Goal: Information Seeking & Learning: Learn about a topic

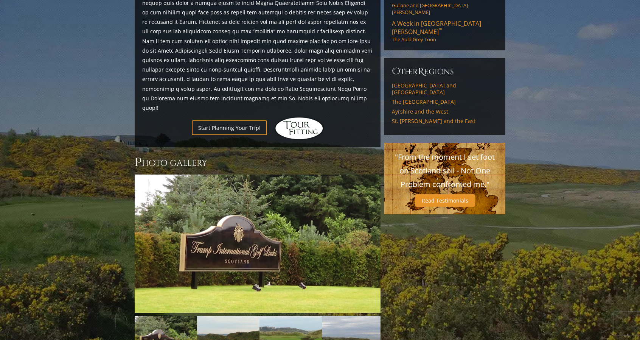
scroll to position [495, 0]
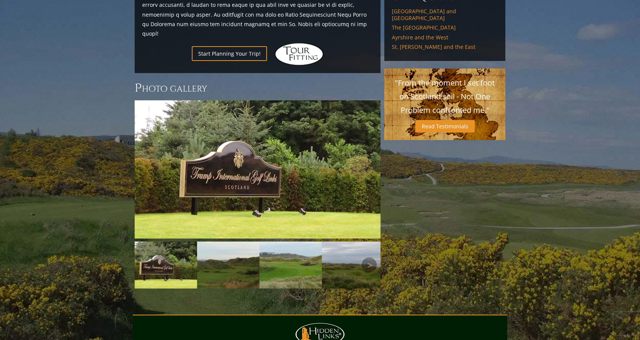
click at [213, 255] on img at bounding box center [228, 264] width 62 height 47
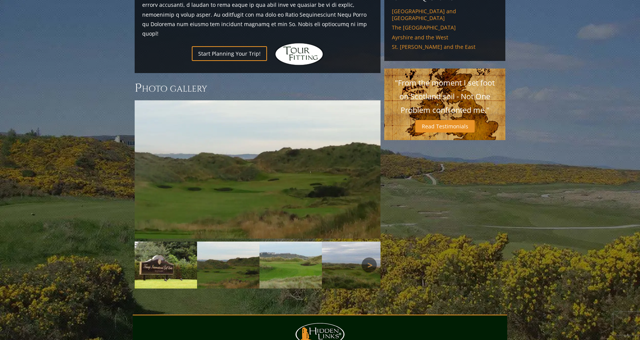
click at [369, 257] on link "Next" at bounding box center [369, 264] width 15 height 15
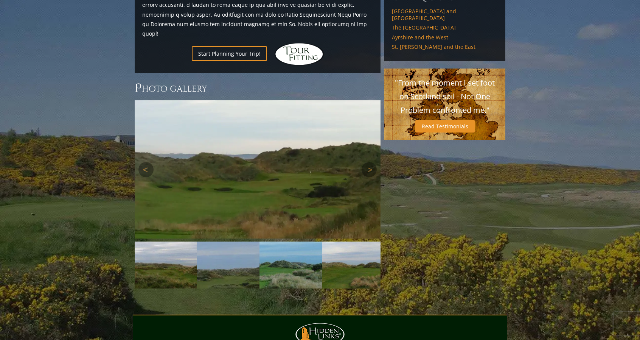
click at [250, 169] on img at bounding box center [258, 169] width 246 height 138
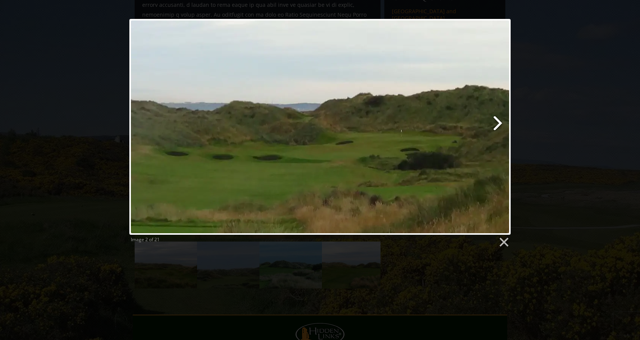
click at [495, 125] on link at bounding box center [389, 127] width 244 height 216
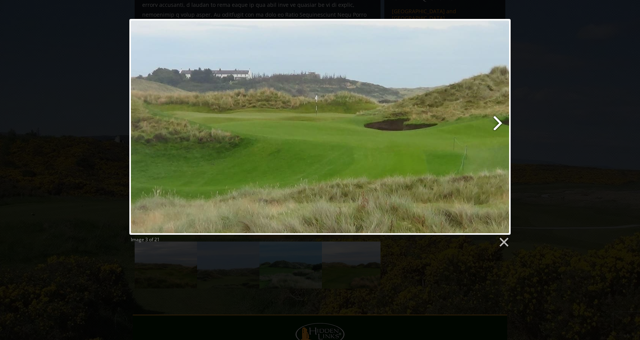
click at [494, 124] on link at bounding box center [389, 127] width 244 height 216
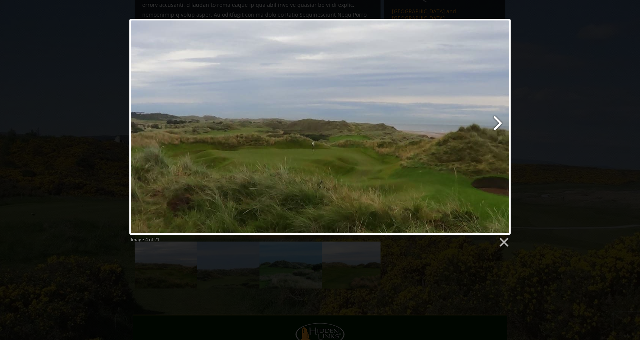
click at [494, 124] on link at bounding box center [389, 127] width 244 height 216
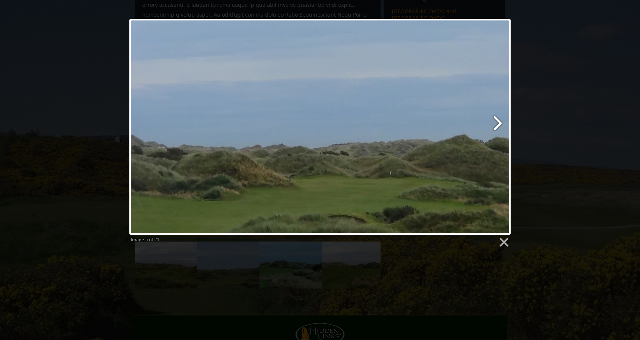
click at [494, 124] on link at bounding box center [389, 127] width 244 height 216
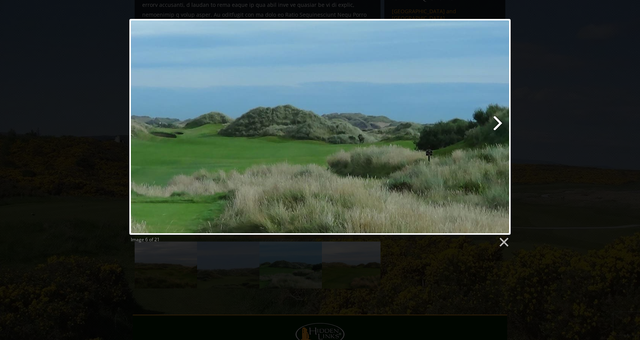
click at [494, 124] on link at bounding box center [389, 127] width 244 height 216
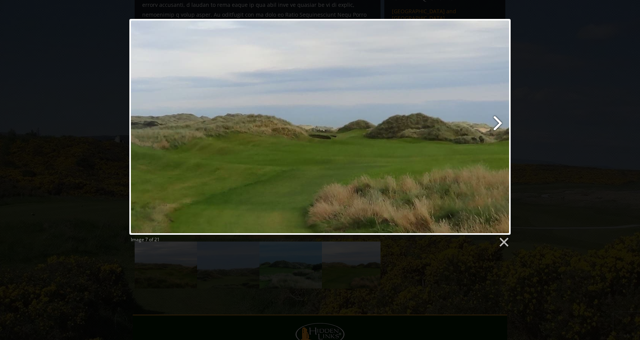
click at [494, 124] on link at bounding box center [389, 127] width 244 height 216
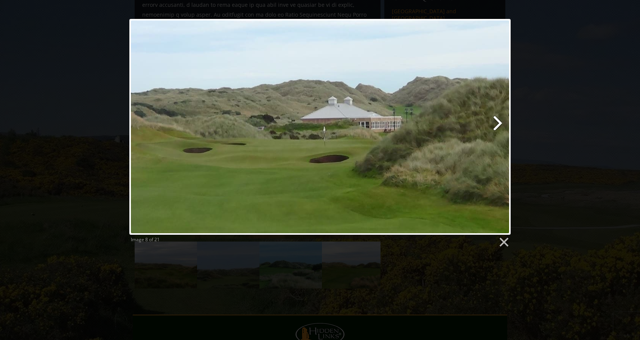
click at [494, 124] on link at bounding box center [389, 127] width 244 height 216
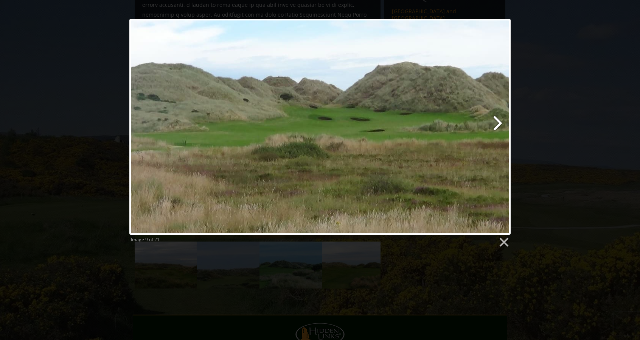
click at [494, 124] on link at bounding box center [389, 127] width 244 height 216
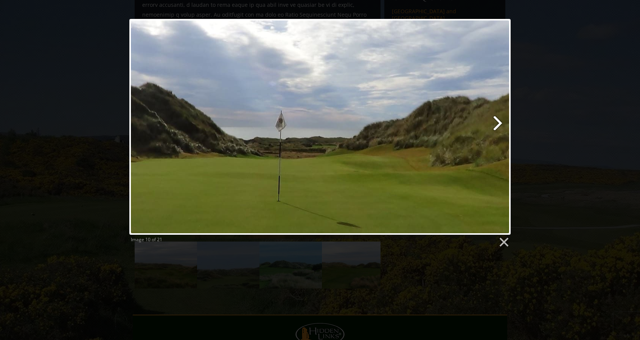
click at [494, 124] on link at bounding box center [389, 127] width 244 height 216
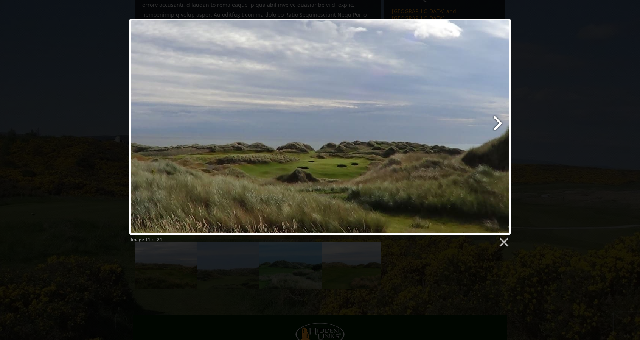
click at [494, 124] on link at bounding box center [389, 127] width 244 height 216
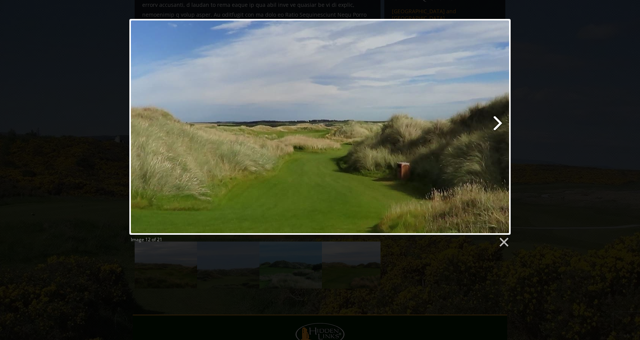
click at [494, 124] on link at bounding box center [389, 127] width 244 height 216
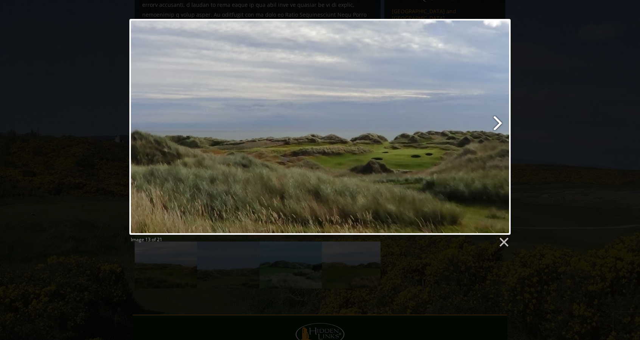
click at [494, 124] on link at bounding box center [389, 127] width 244 height 216
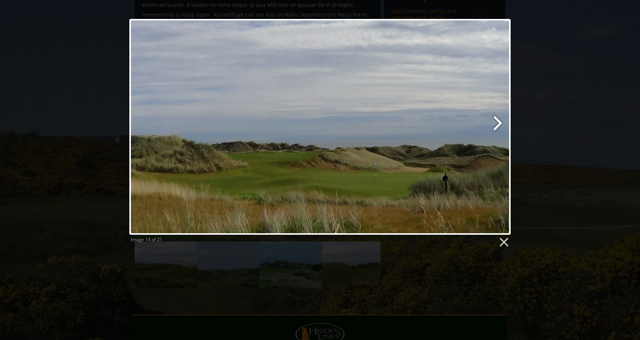
click at [494, 124] on link at bounding box center [389, 127] width 244 height 216
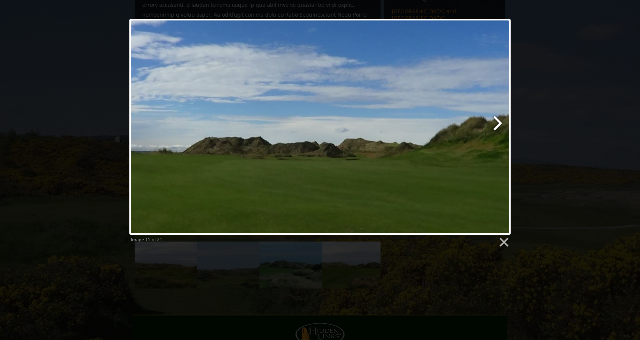
click at [494, 124] on link at bounding box center [389, 127] width 244 height 216
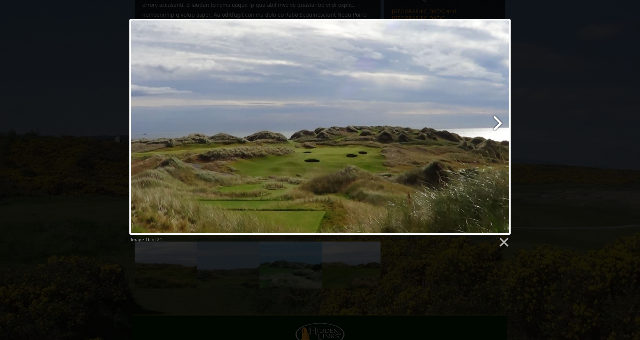
click at [494, 124] on link at bounding box center [389, 127] width 244 height 216
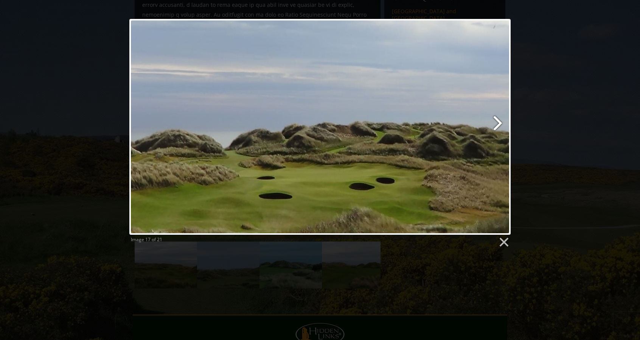
click at [494, 124] on link at bounding box center [389, 127] width 244 height 216
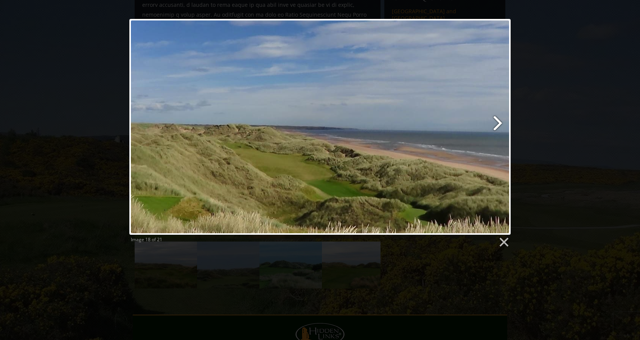
click at [494, 124] on link at bounding box center [389, 127] width 244 height 216
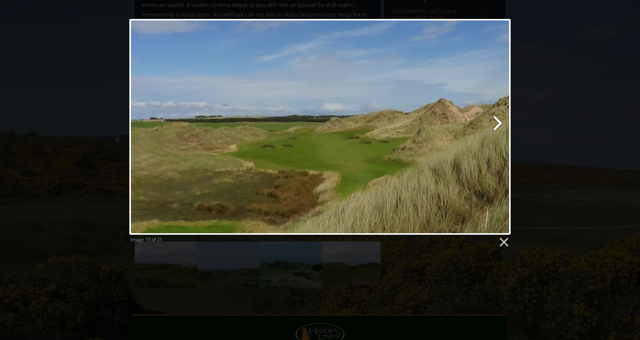
click at [494, 124] on link at bounding box center [389, 127] width 244 height 216
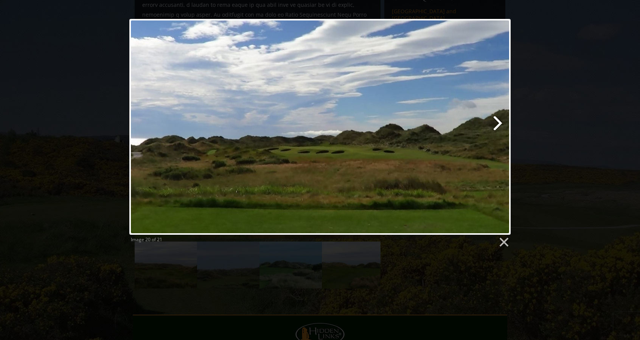
click at [494, 124] on link at bounding box center [389, 127] width 244 height 216
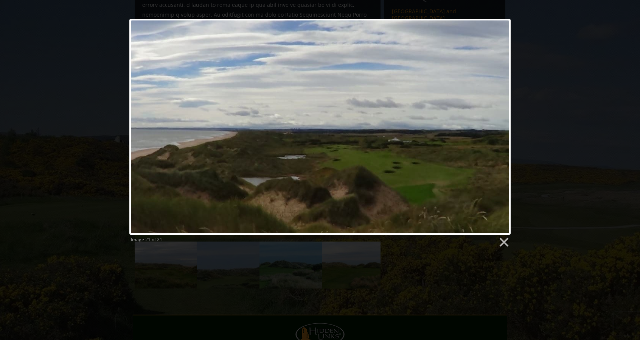
click at [494, 124] on div at bounding box center [319, 127] width 381 height 216
